Goal: Task Accomplishment & Management: Manage account settings

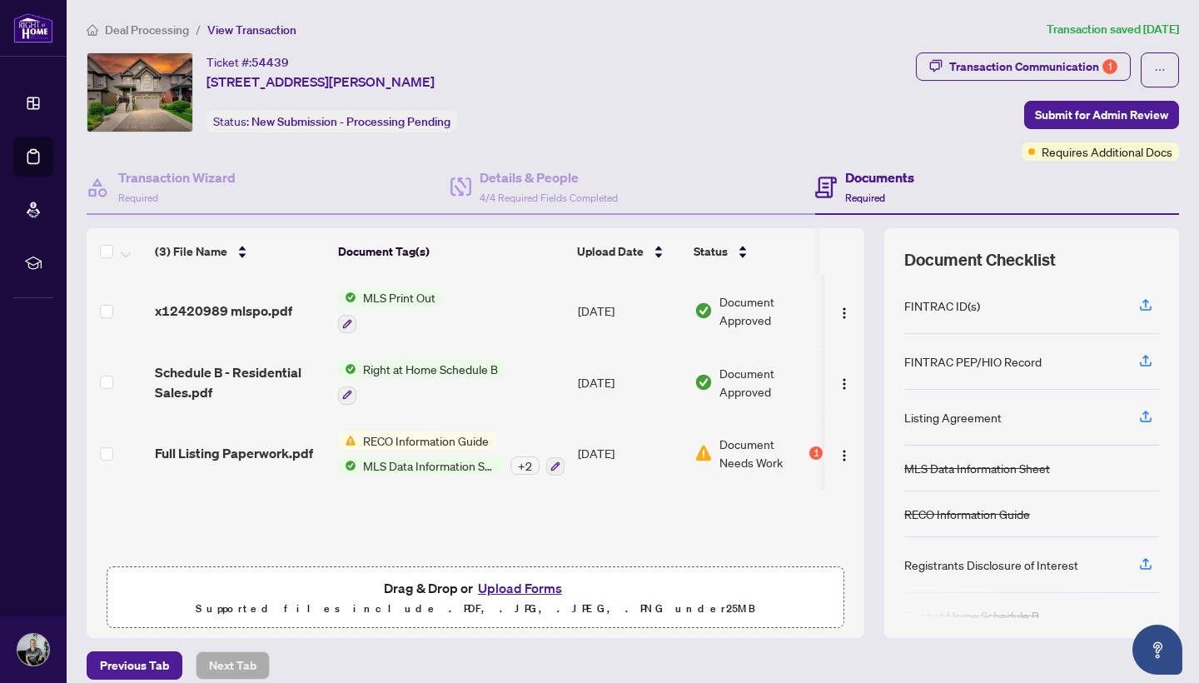
click at [0, 0] on link "Dashboard" at bounding box center [0, 0] width 0 height 0
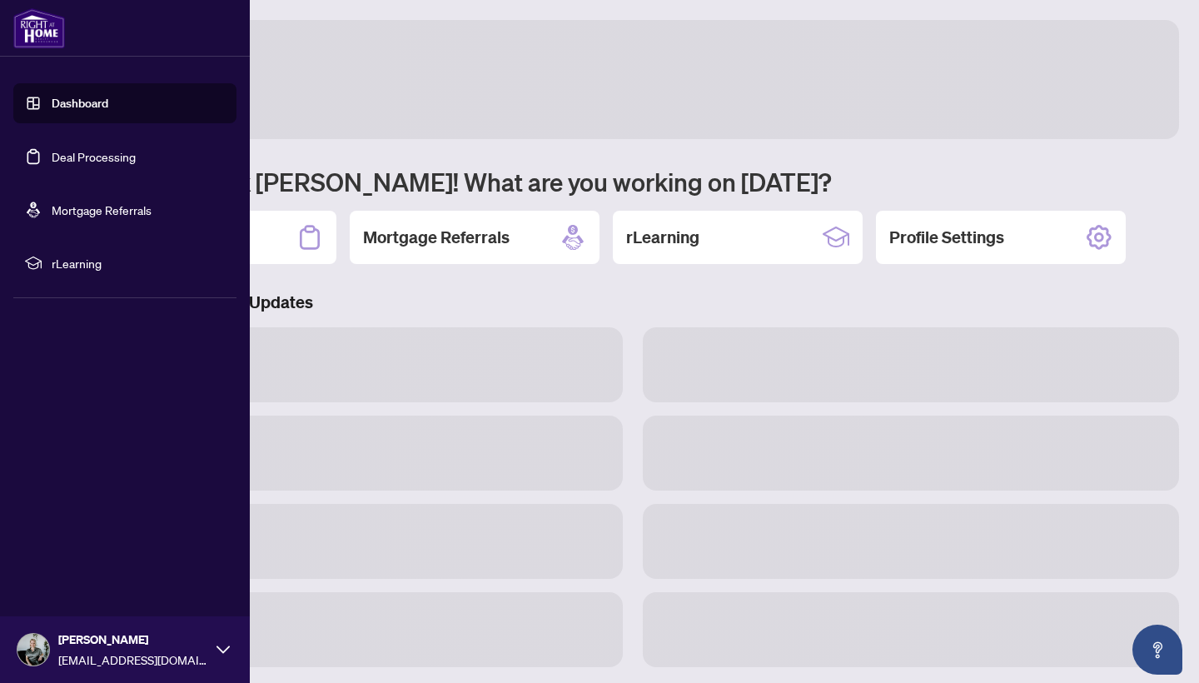
click at [68, 104] on link "Dashboard" at bounding box center [80, 103] width 57 height 15
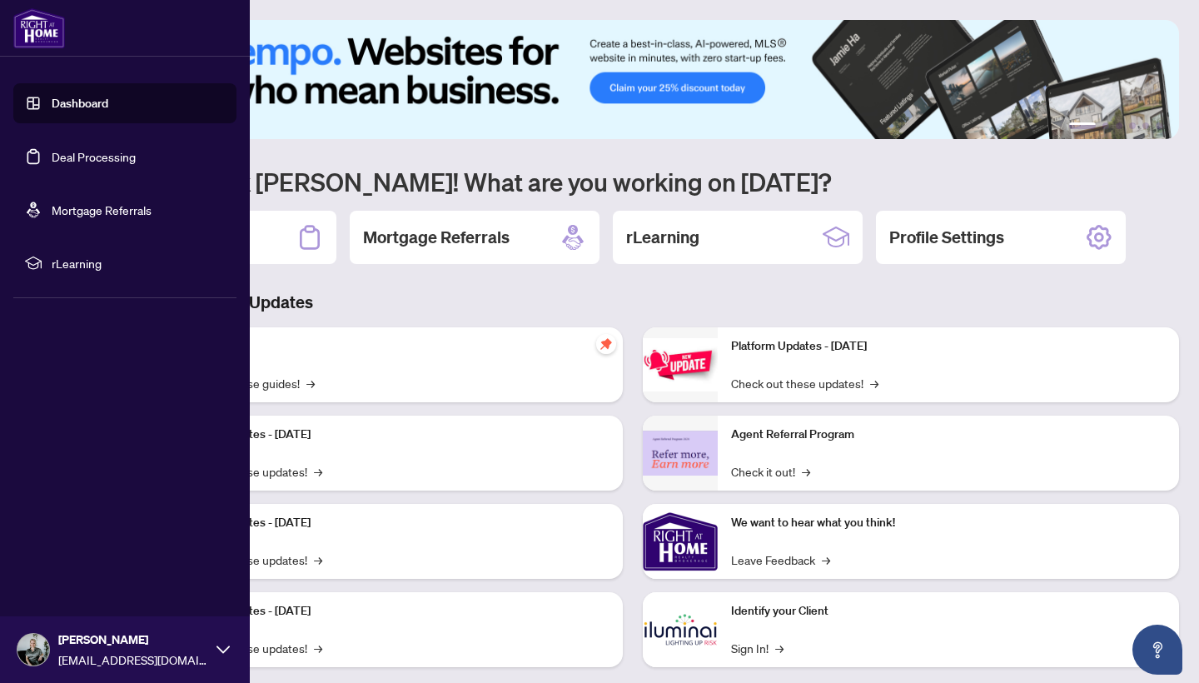
click at [68, 104] on link "Dashboard" at bounding box center [80, 103] width 57 height 15
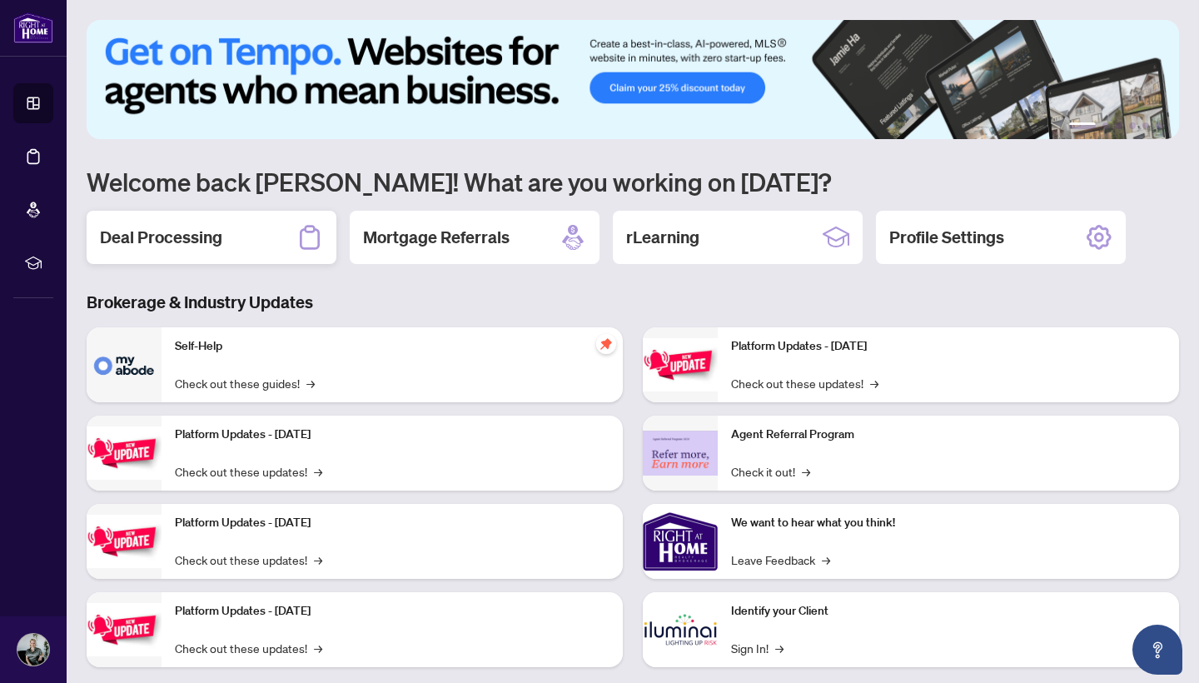
click at [187, 237] on h2 "Deal Processing" at bounding box center [161, 237] width 122 height 23
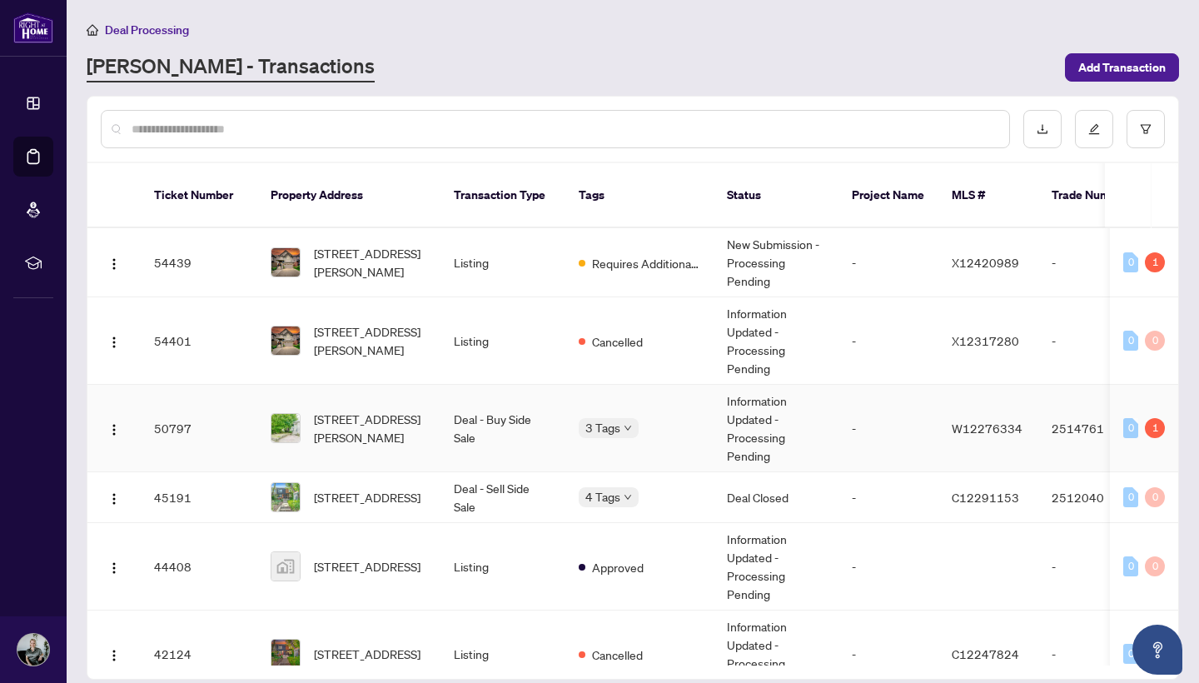
click at [338, 411] on span "[STREET_ADDRESS][PERSON_NAME]" at bounding box center [370, 428] width 113 height 37
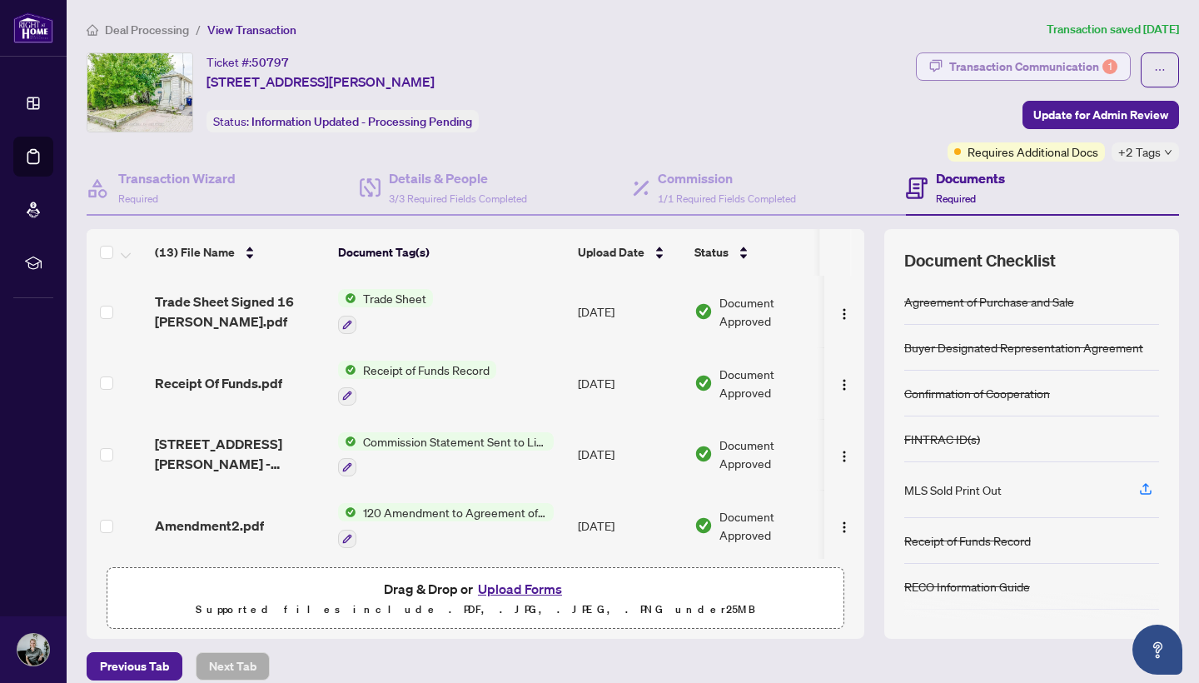
click at [1047, 66] on div "Transaction Communication 1" at bounding box center [1033, 66] width 168 height 27
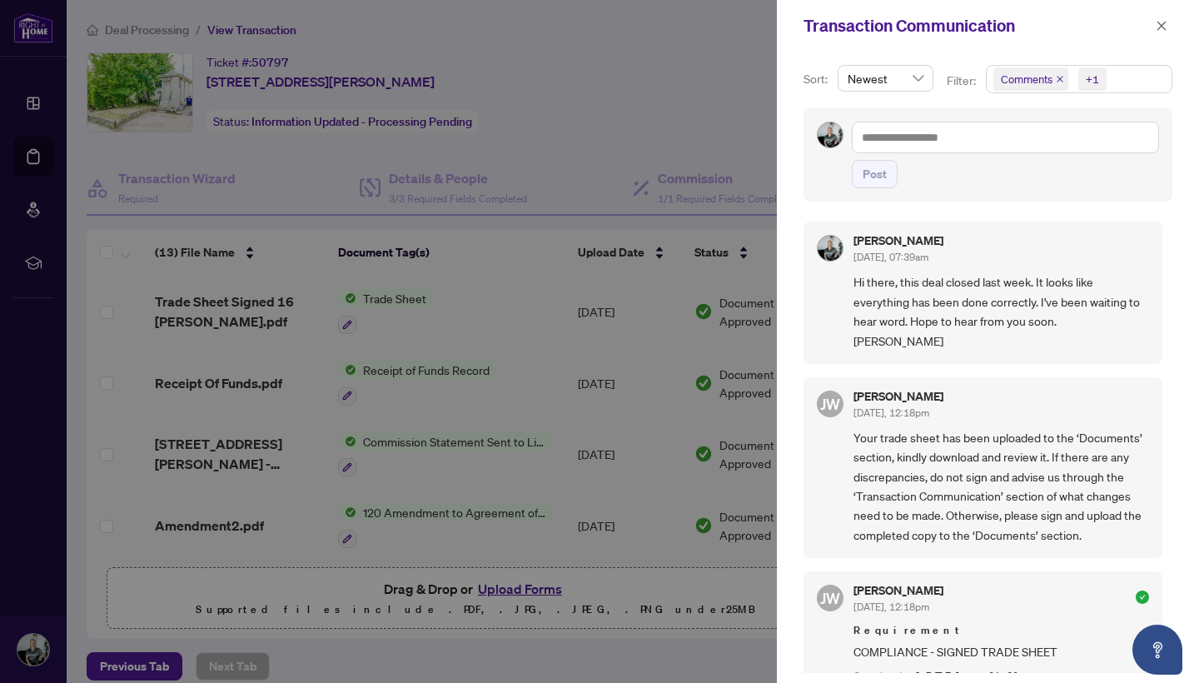
click at [626, 126] on div at bounding box center [599, 341] width 1199 height 683
click at [1166, 22] on icon "close" at bounding box center [1162, 26] width 12 height 12
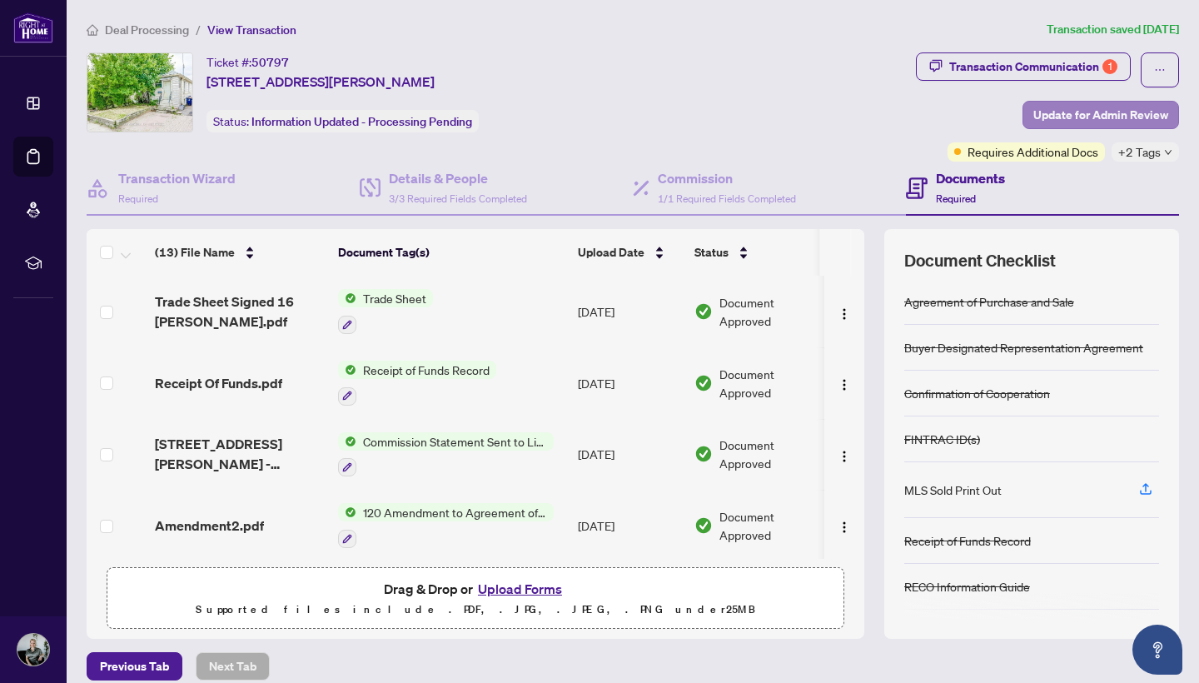
click at [1111, 117] on span "Update for Admin Review" at bounding box center [1100, 115] width 135 height 27
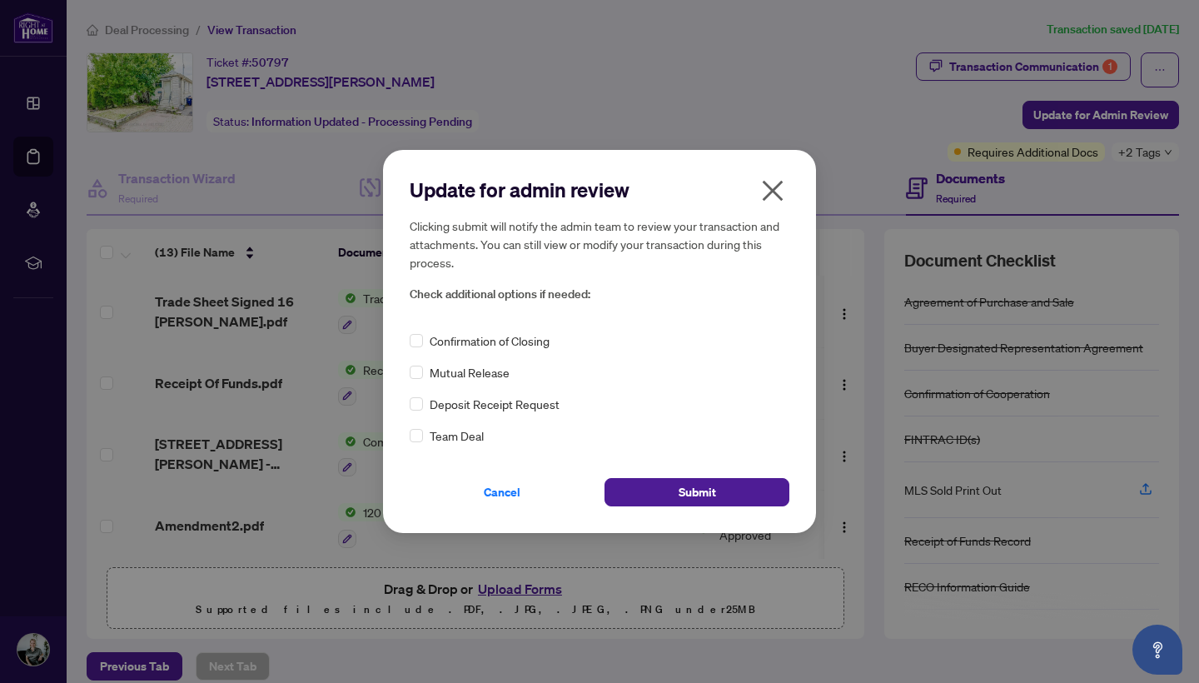
click at [776, 187] on icon "close" at bounding box center [773, 191] width 21 height 21
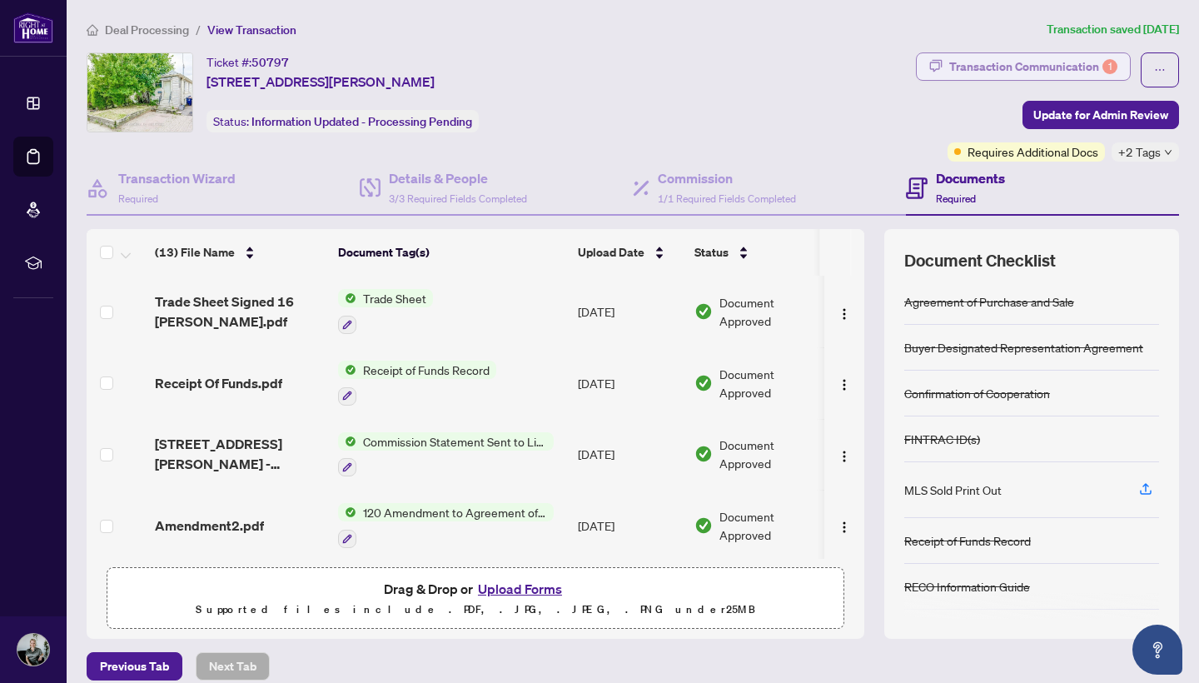
click at [1045, 67] on div "Transaction Communication 1" at bounding box center [1033, 66] width 168 height 27
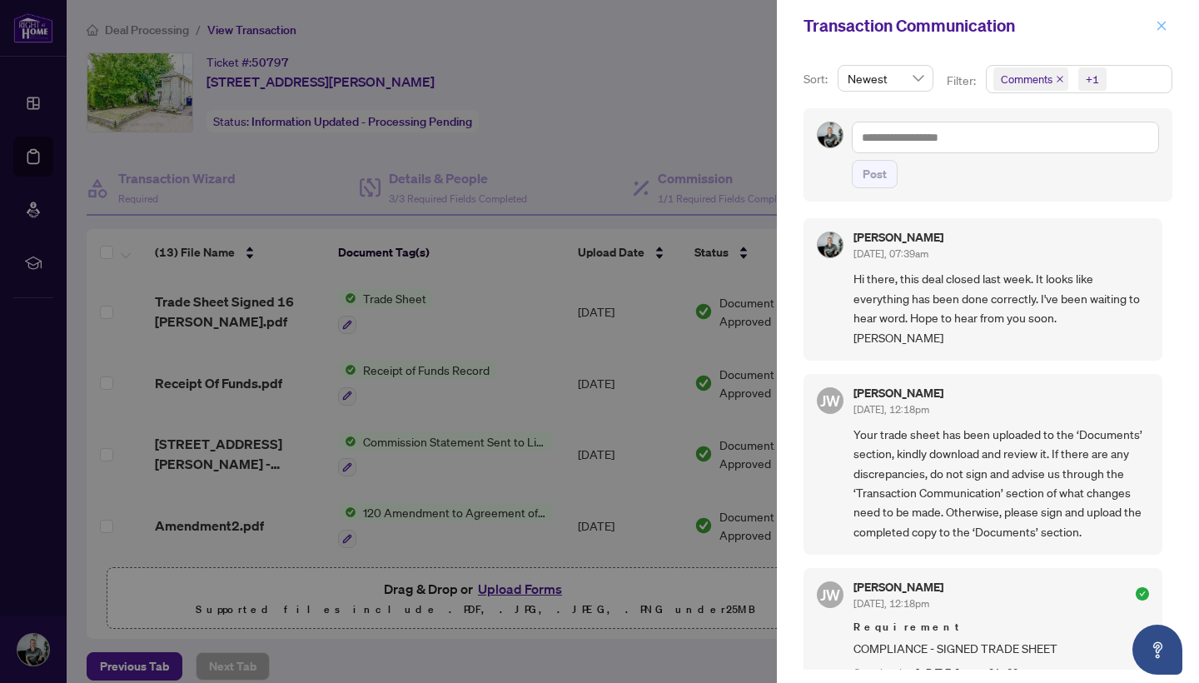
click at [1168, 31] on button "button" at bounding box center [1162, 26] width 22 height 20
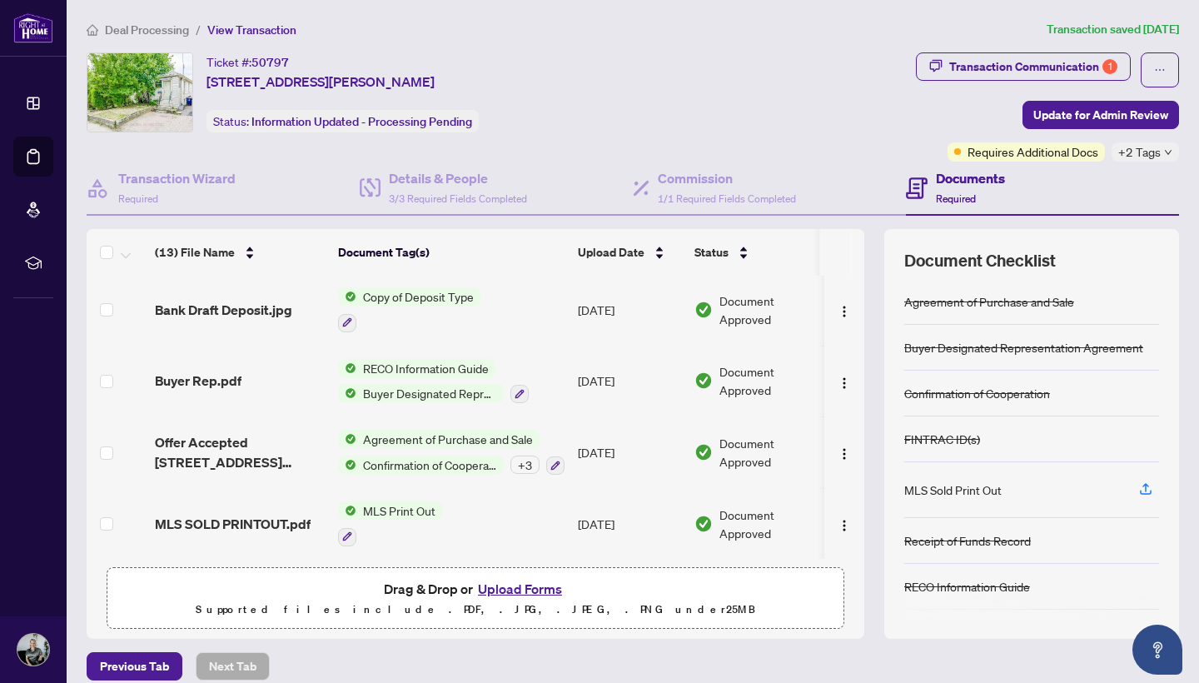
scroll to position [643, 0]
